Goal: Use online tool/utility: Utilize a website feature to perform a specific function

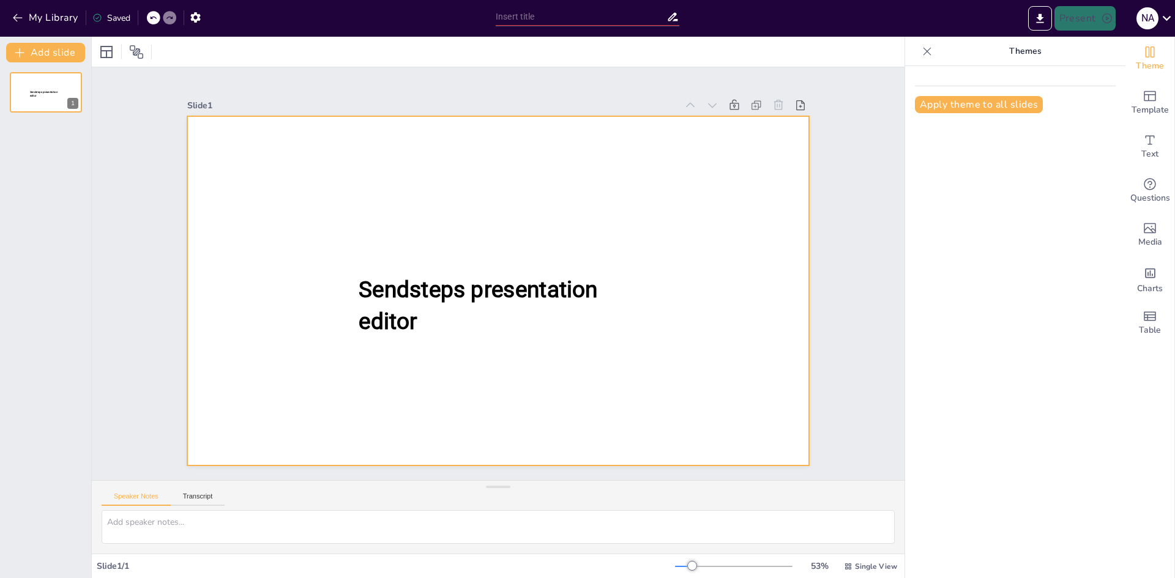
type input "Transformación del Proceso Administrativo en Logística: Integración de la IA en…"
